Goal: Information Seeking & Learning: Learn about a topic

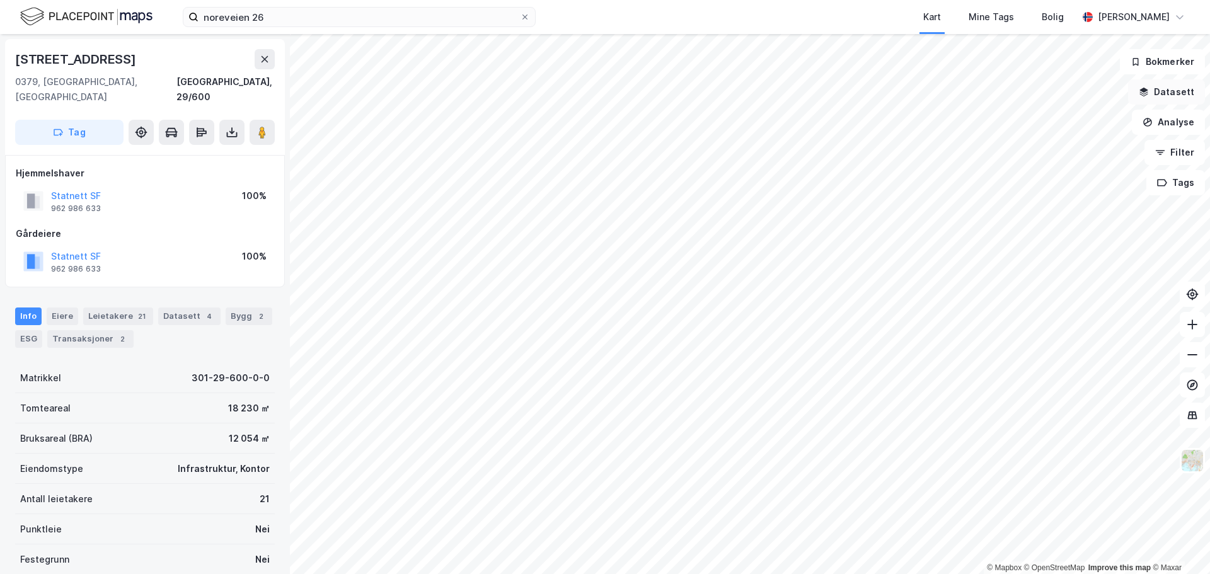
click at [1172, 96] on button "Datasett" at bounding box center [1166, 91] width 77 height 25
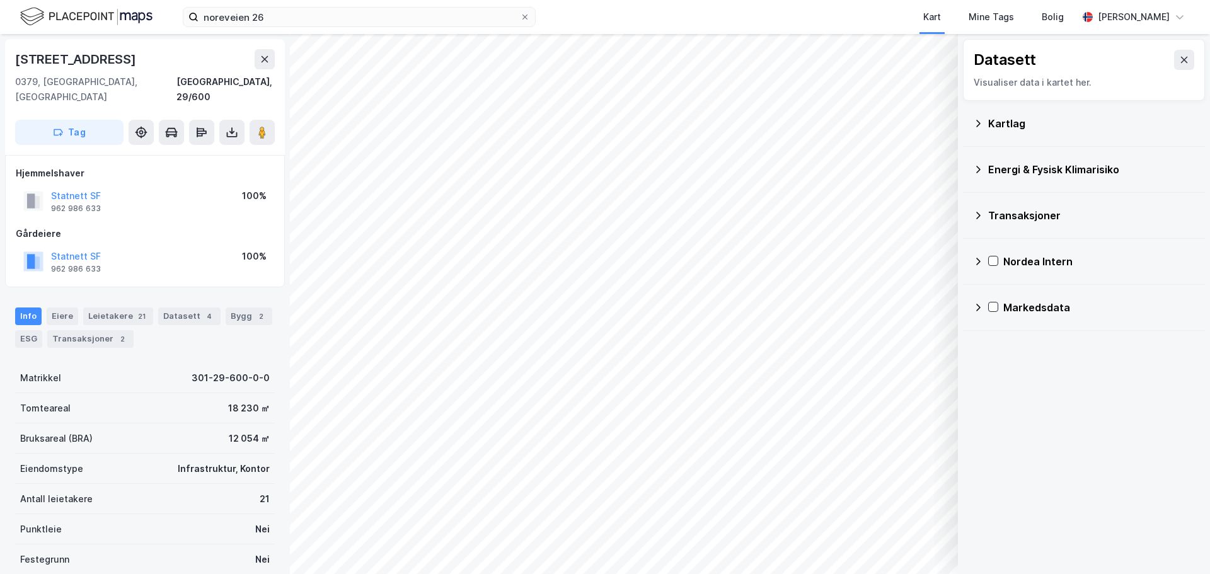
click at [994, 125] on div "Kartlag" at bounding box center [1092, 123] width 207 height 15
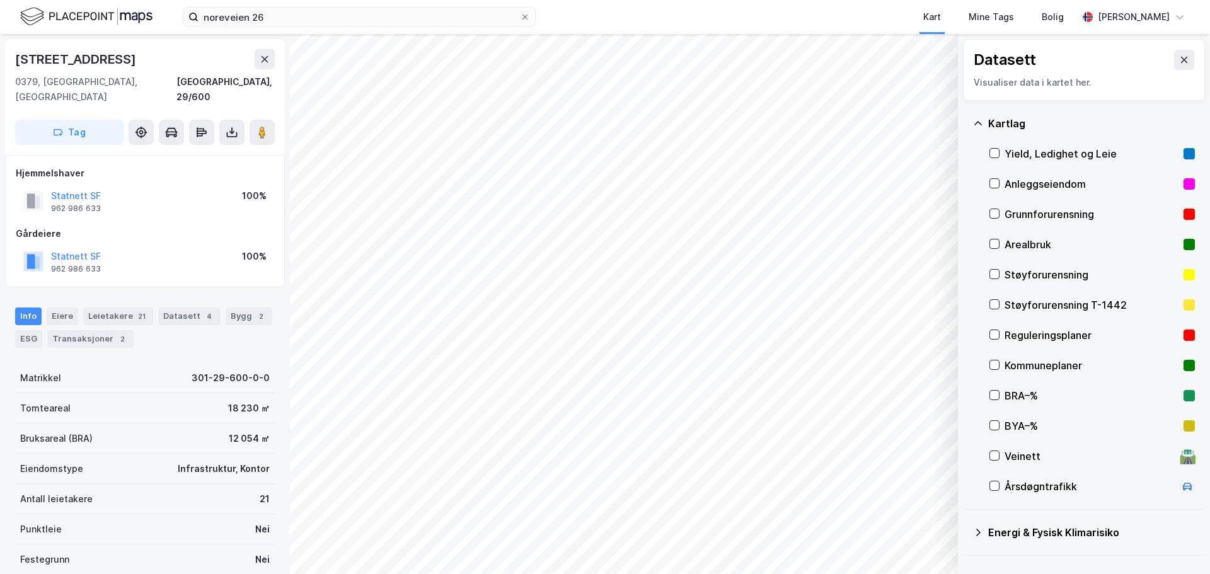
click at [1001, 113] on div "Kartlag" at bounding box center [1084, 123] width 222 height 30
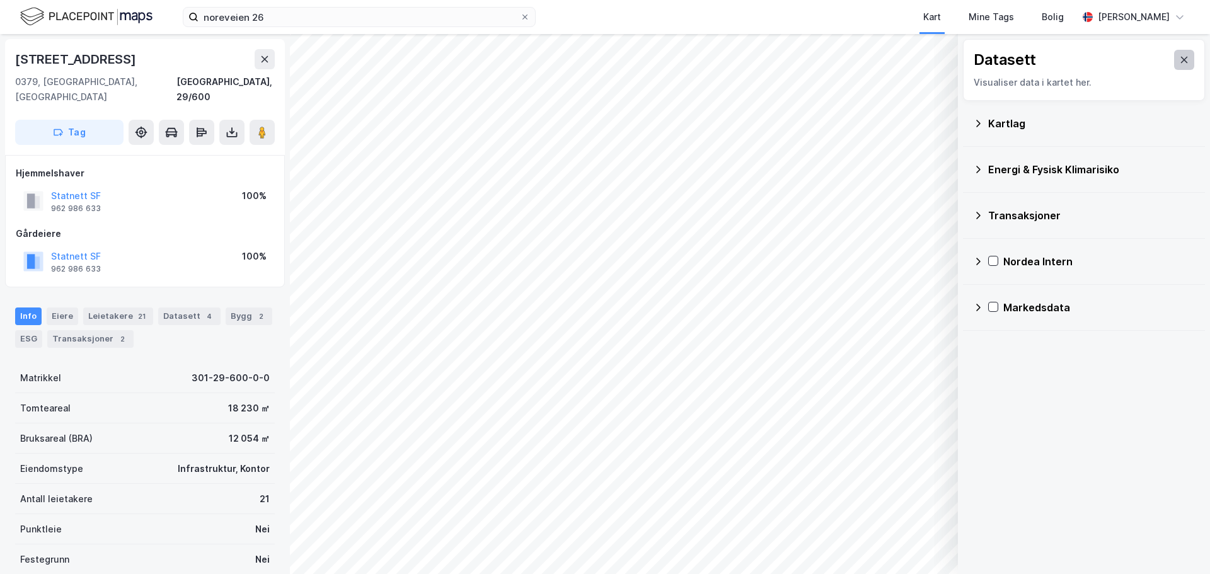
click at [1174, 55] on button at bounding box center [1184, 60] width 20 height 20
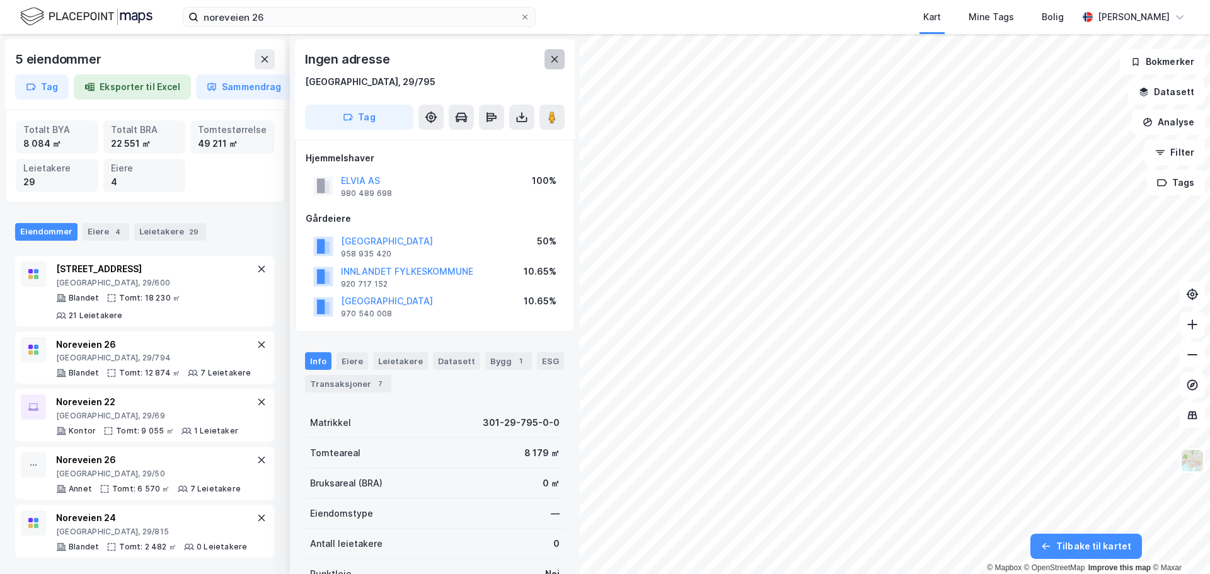
click at [553, 62] on icon at bounding box center [555, 59] width 7 height 6
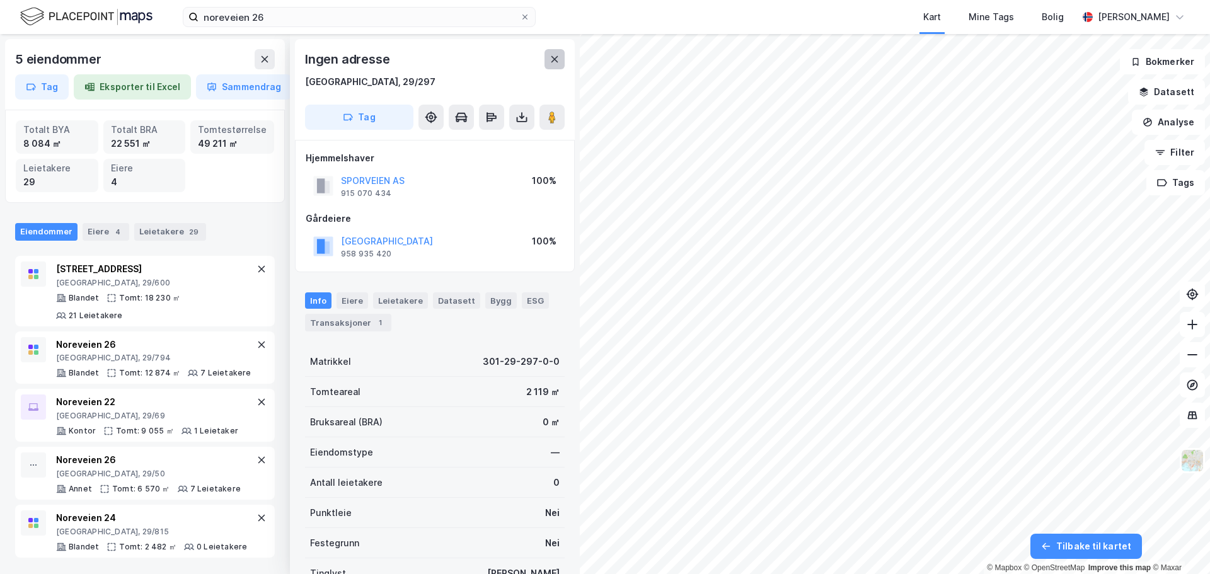
click at [551, 56] on icon at bounding box center [555, 59] width 10 height 10
